Goal: Information Seeking & Learning: Learn about a topic

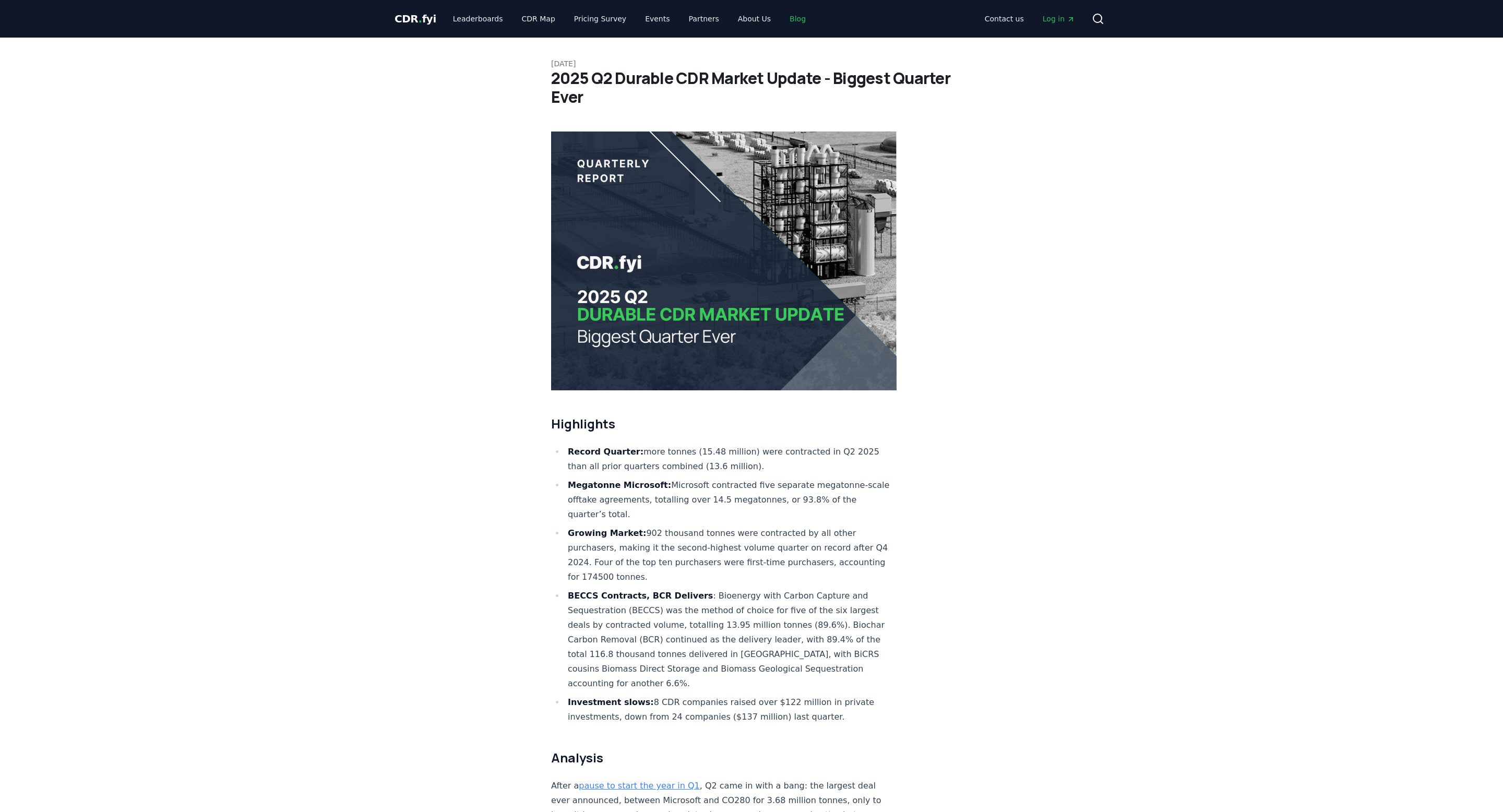
click at [784, 13] on link "Blog" at bounding box center [798, 19] width 33 height 19
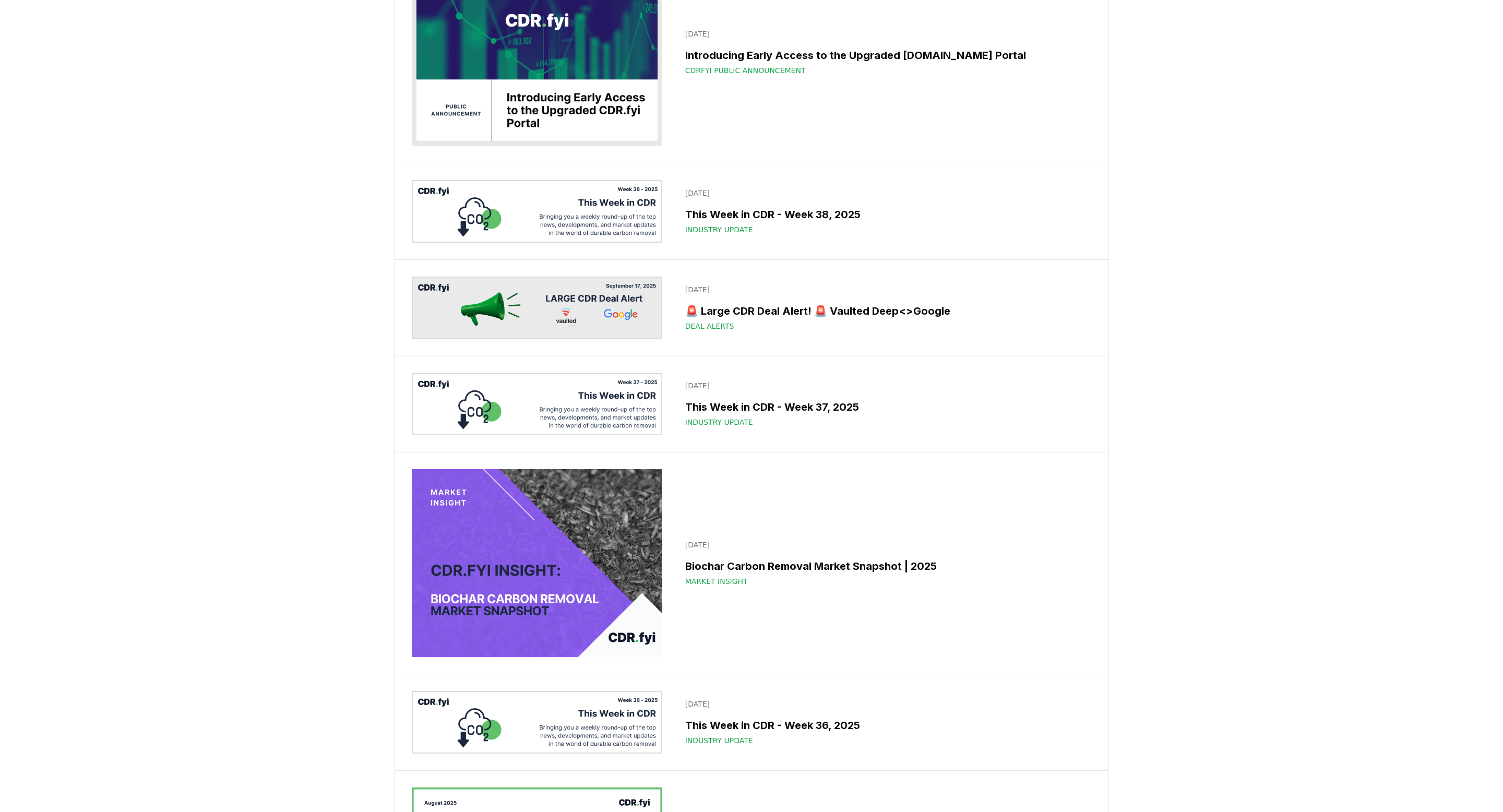
scroll to position [284, 0]
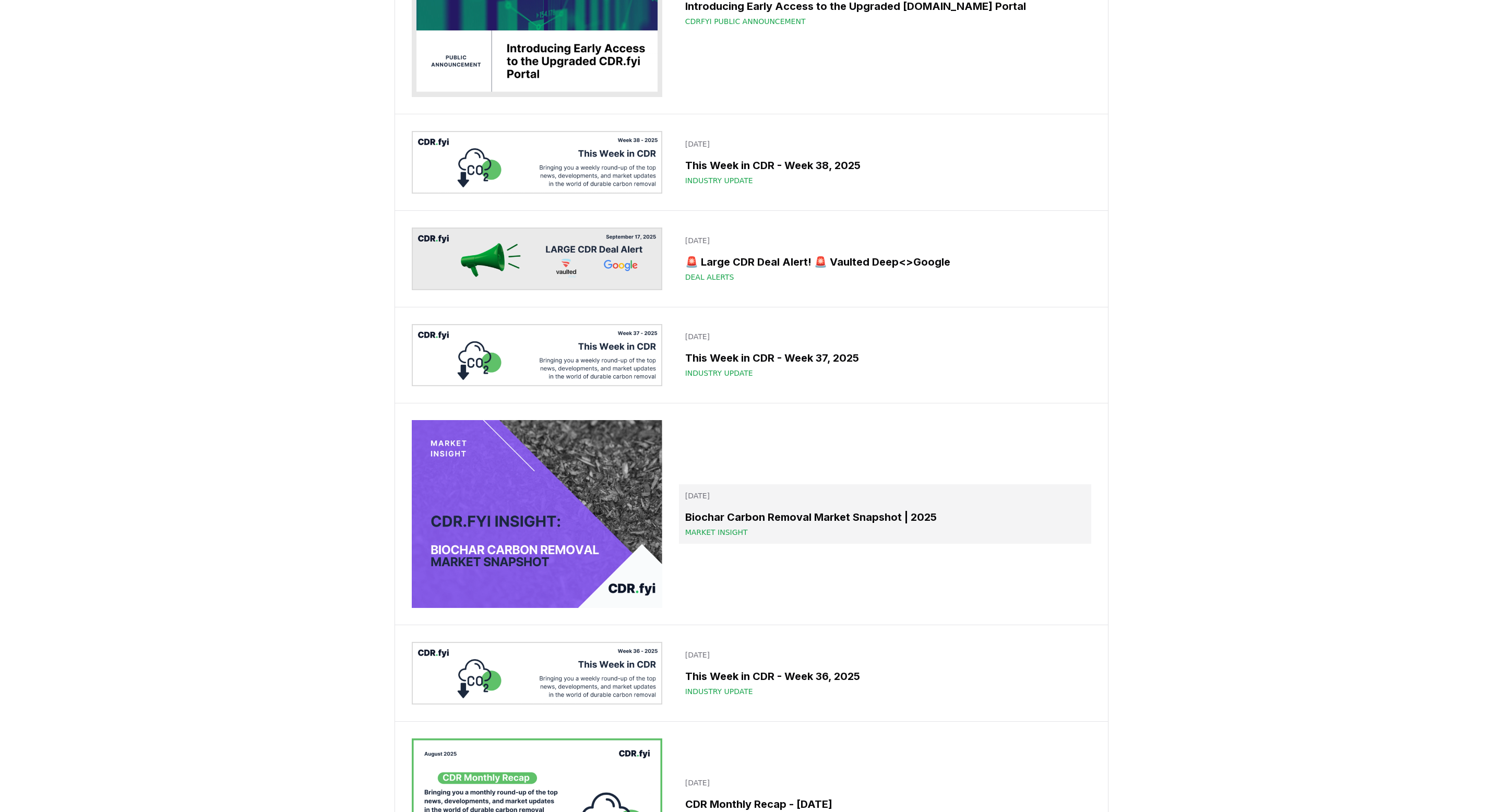
click at [844, 519] on h3 "Biochar Carbon Removal Market Snapshot | 2025" at bounding box center [885, 517] width 400 height 16
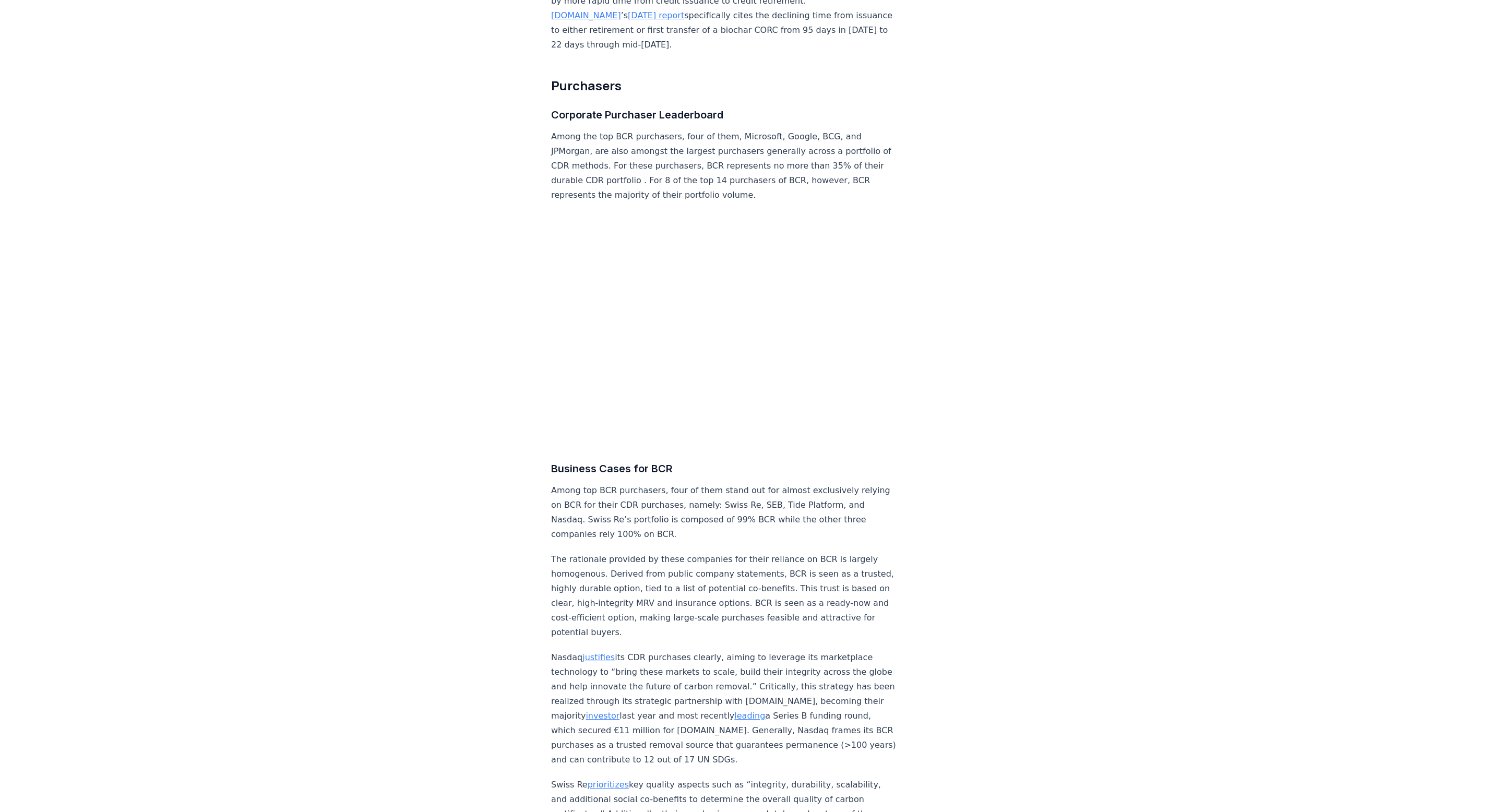
scroll to position [3879, 0]
